Goal: Find contact information: Find contact information

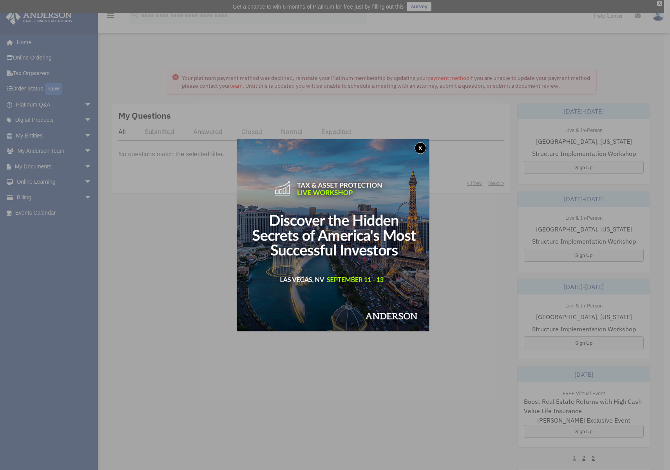
click at [421, 147] on button "x" at bounding box center [420, 148] width 12 height 12
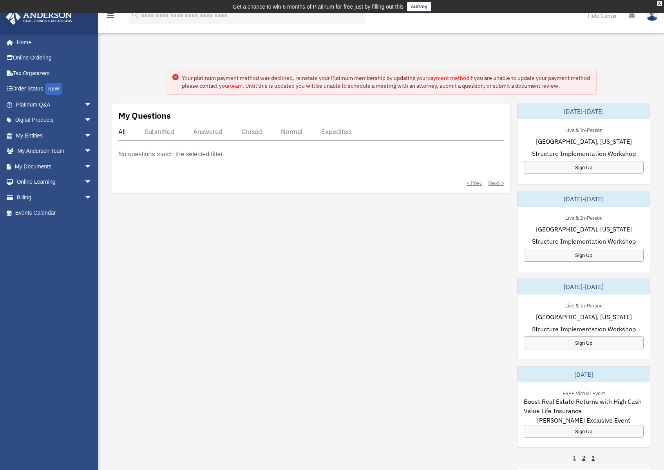
click at [242, 86] on link "team" at bounding box center [236, 85] width 13 height 7
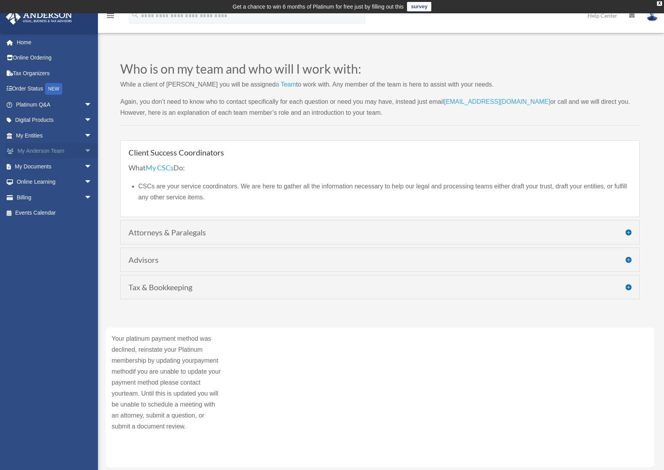
click at [84, 148] on span "arrow_drop_down" at bounding box center [92, 151] width 16 height 16
click at [58, 165] on link "My Anderson Team" at bounding box center [57, 167] width 93 height 16
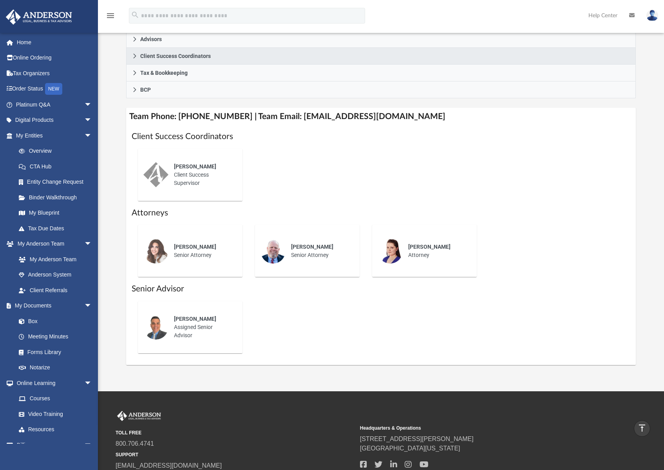
scroll to position [239, 0]
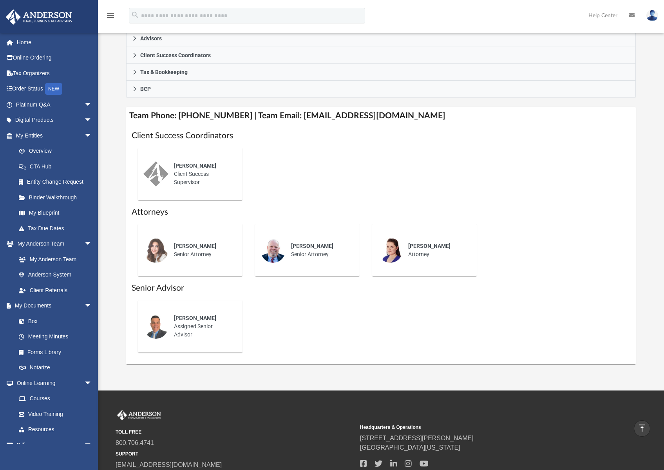
click at [206, 311] on div "[PERSON_NAME] Assigned Senior Advisor" at bounding box center [202, 327] width 69 height 36
click at [177, 330] on div "[PERSON_NAME] Assigned Senior Advisor" at bounding box center [202, 327] width 69 height 36
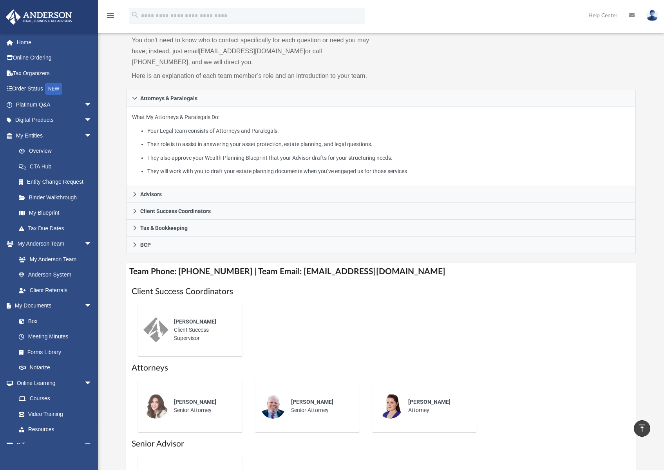
scroll to position [83, 0]
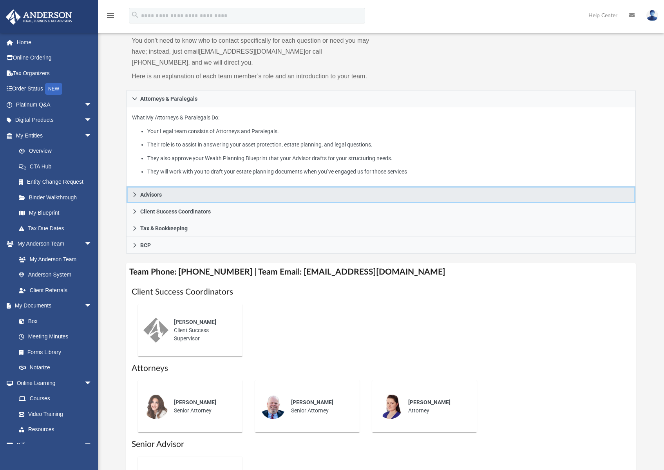
click at [127, 190] on link "Advisors" at bounding box center [380, 194] width 509 height 17
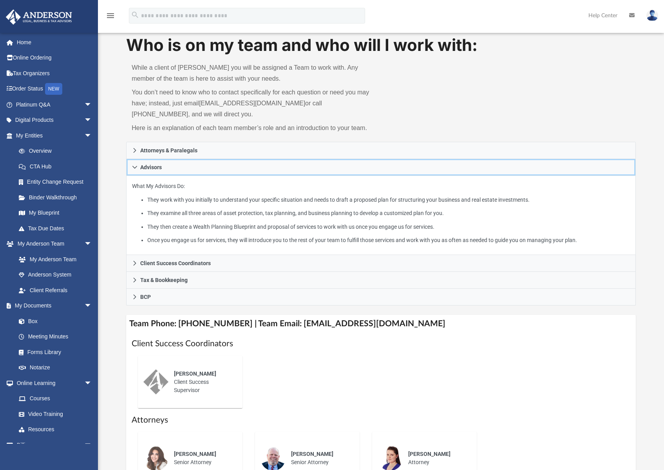
scroll to position [0, 0]
